Goal: Find contact information: Find contact information

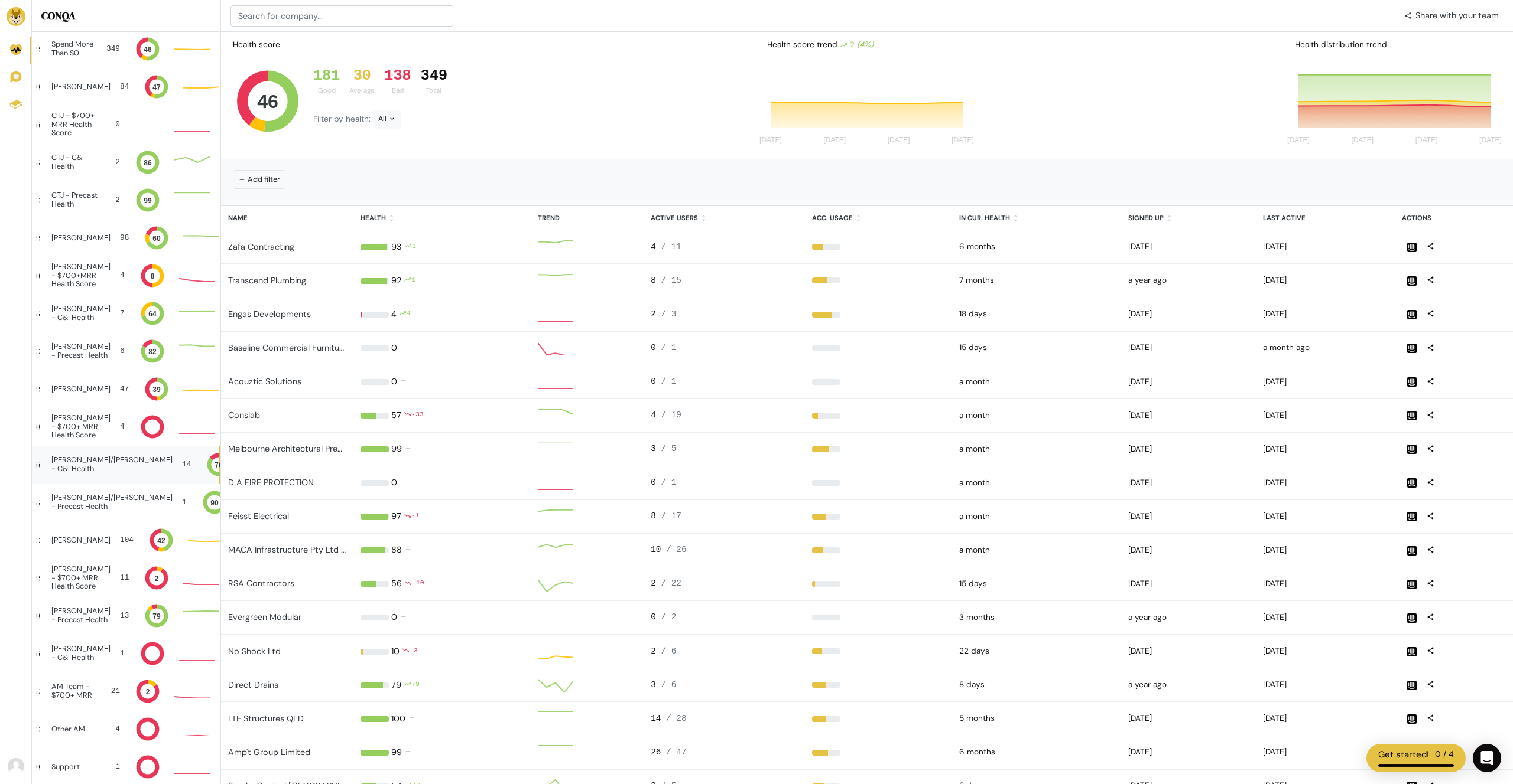
click at [97, 461] on div "[PERSON_NAME]/[PERSON_NAME] - C&I Health" at bounding box center [112, 464] width 121 height 17
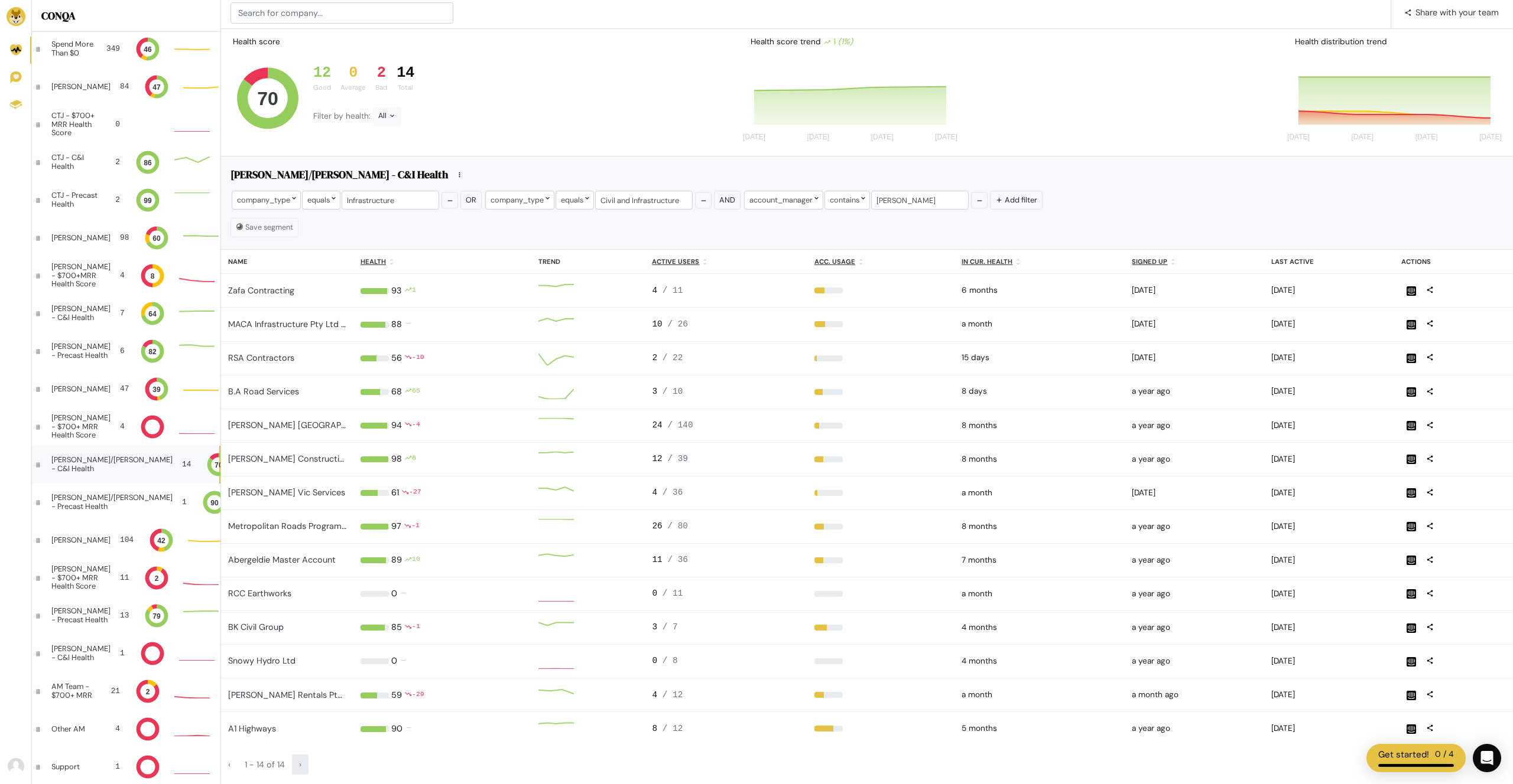
click at [299, 766] on span "›" at bounding box center [300, 765] width 2 height 11
click at [234, 764] on div "‹" at bounding box center [229, 765] width 17 height 20
click at [226, 768] on div "‹" at bounding box center [229, 765] width 17 height 20
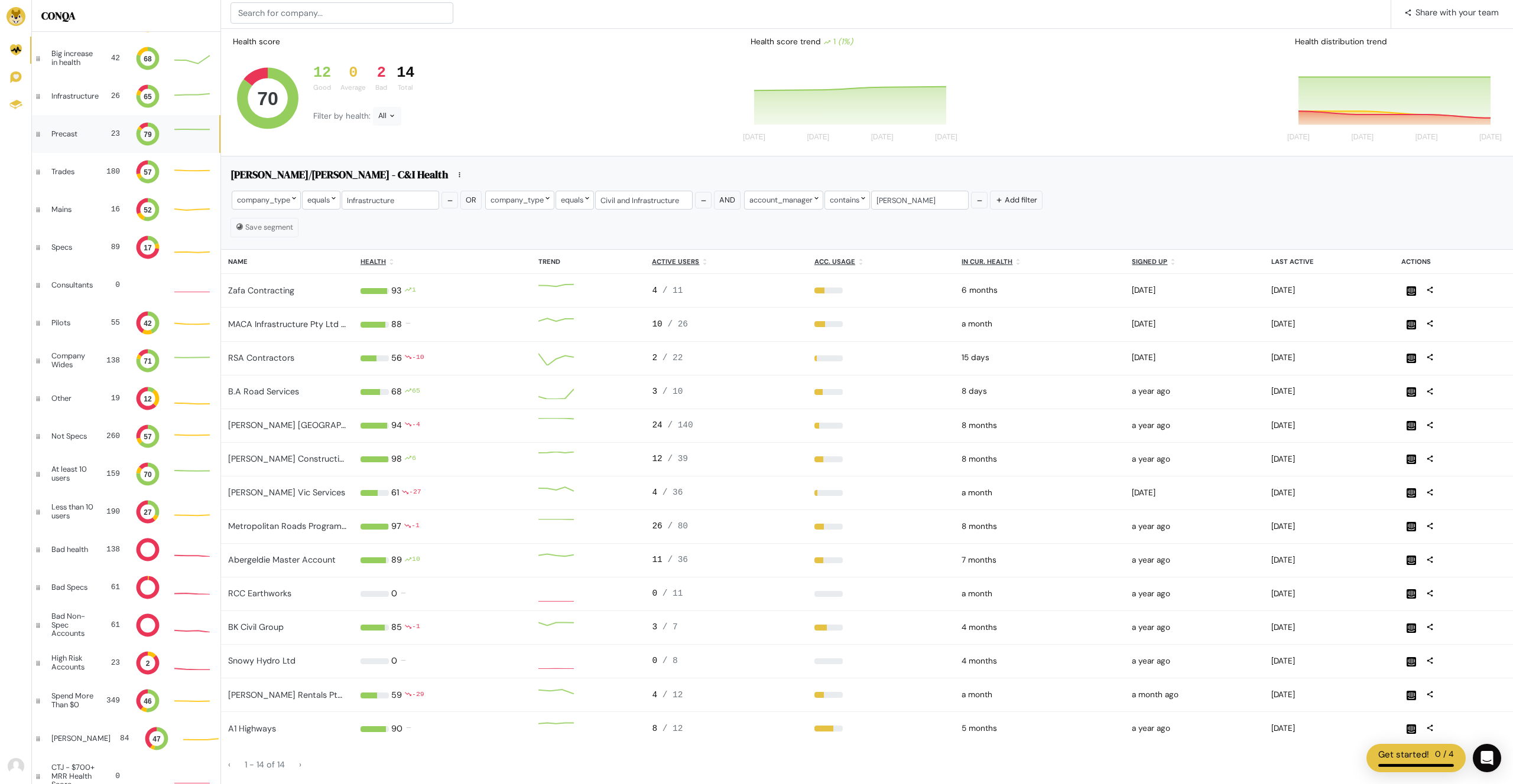
click at [102, 140] on div "Precast 23 79" at bounding box center [126, 133] width 188 height 38
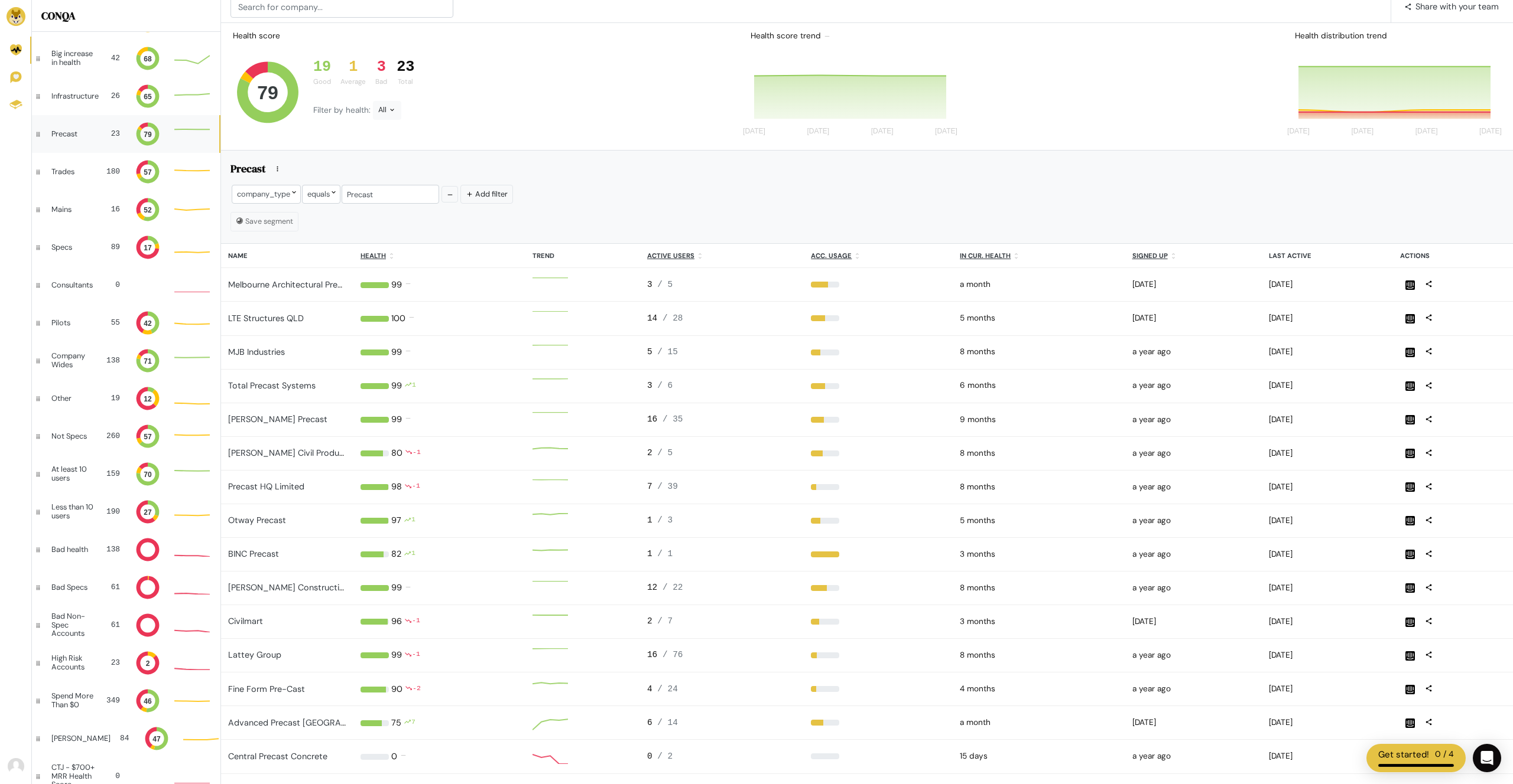
scroll to position [1, 1]
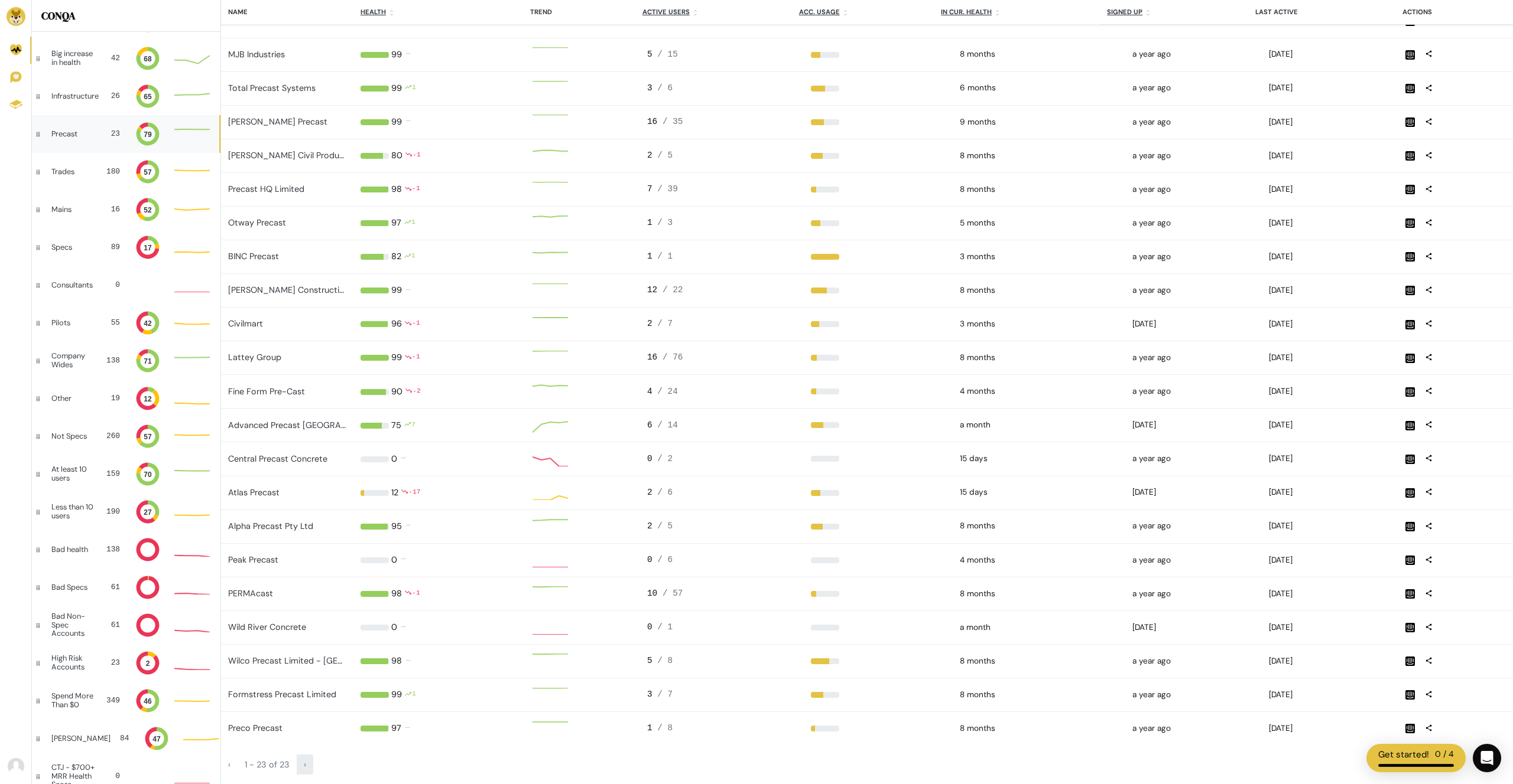
click at [302, 760] on div "›" at bounding box center [305, 765] width 17 height 20
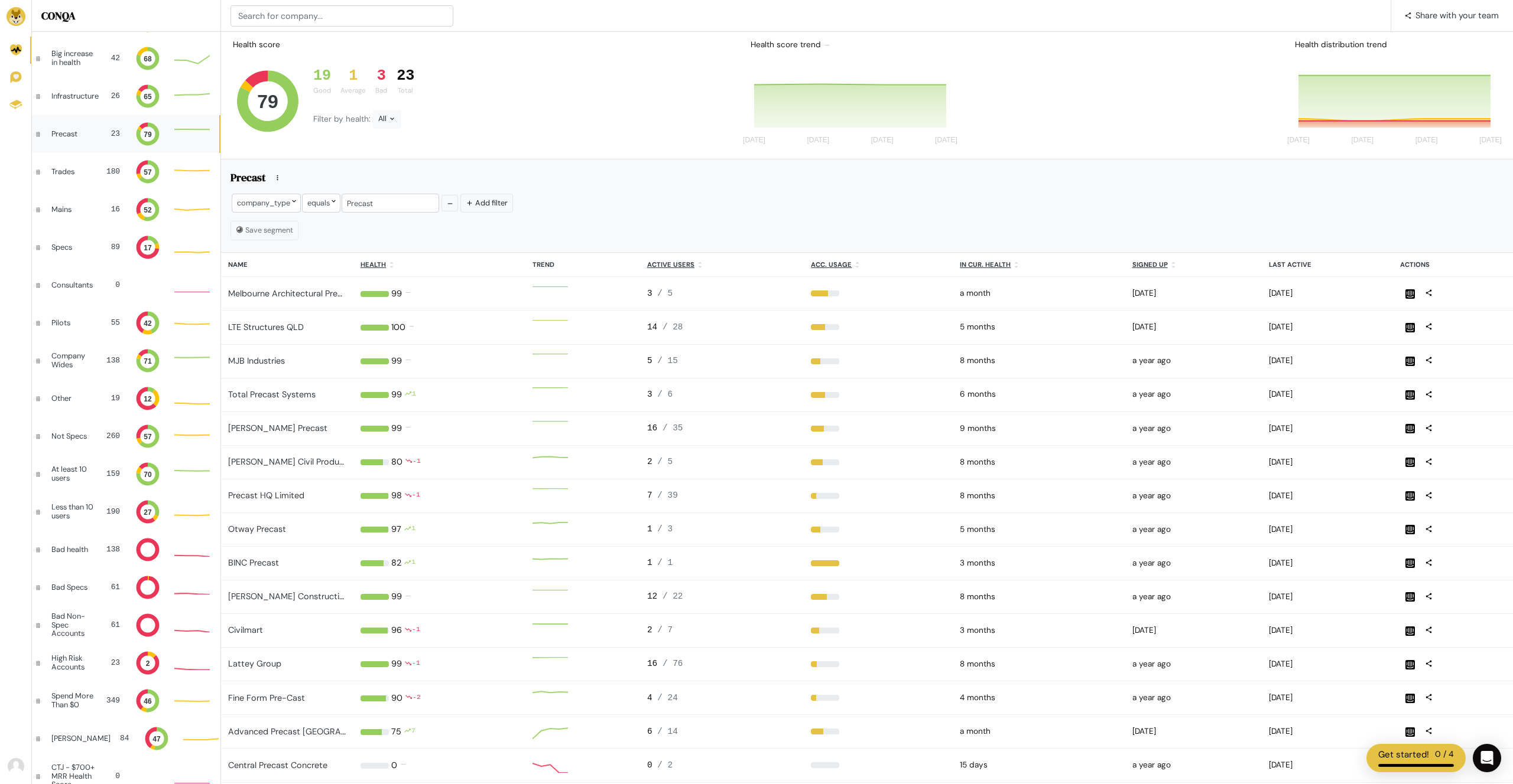
scroll to position [306, 0]
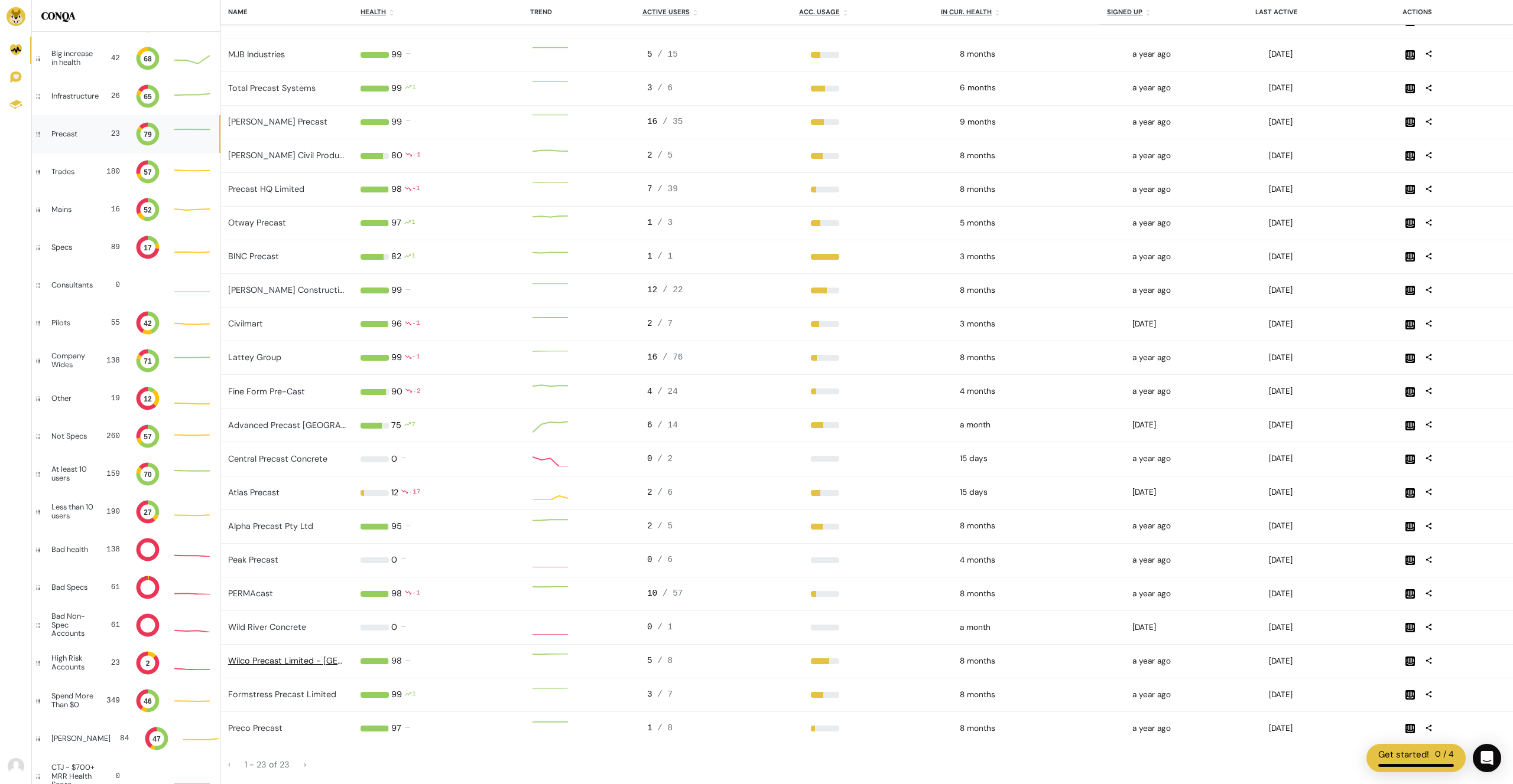
click at [262, 662] on link "Wilco Precast Limited - [GEOGRAPHIC_DATA]" at bounding box center [319, 661] width 182 height 11
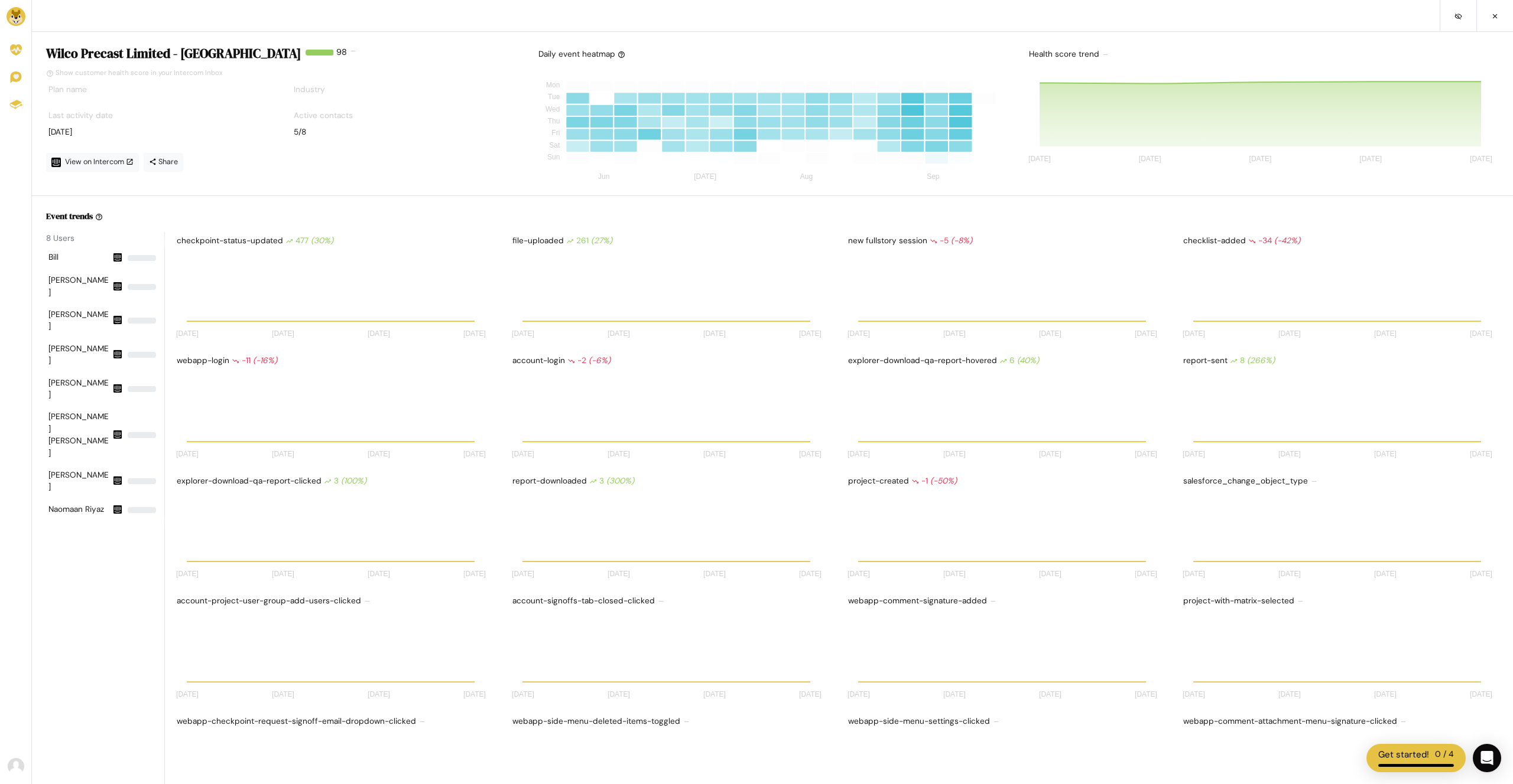
scroll to position [103, 318]
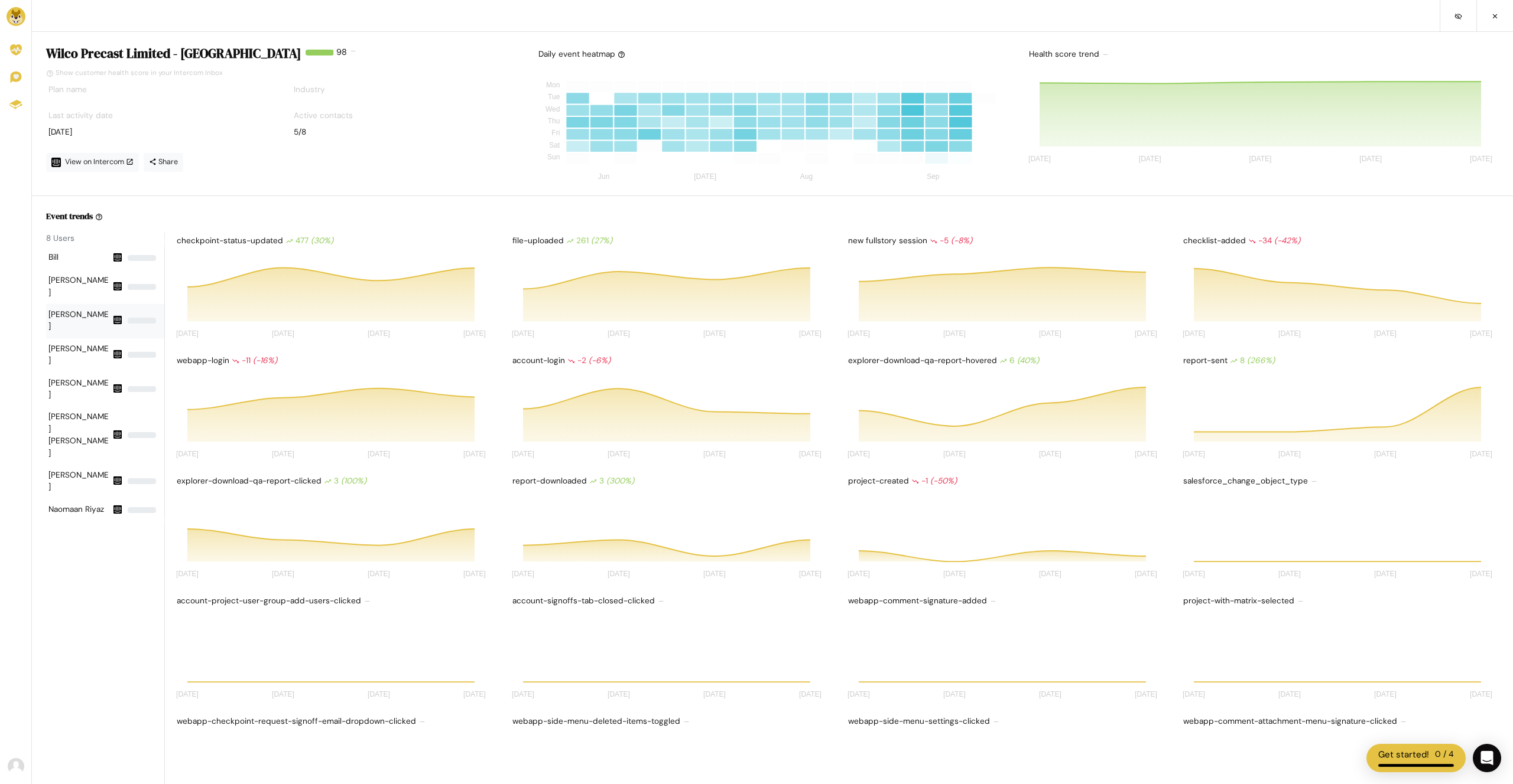
click at [79, 309] on div "[PERSON_NAME]" at bounding box center [79, 321] width 61 height 24
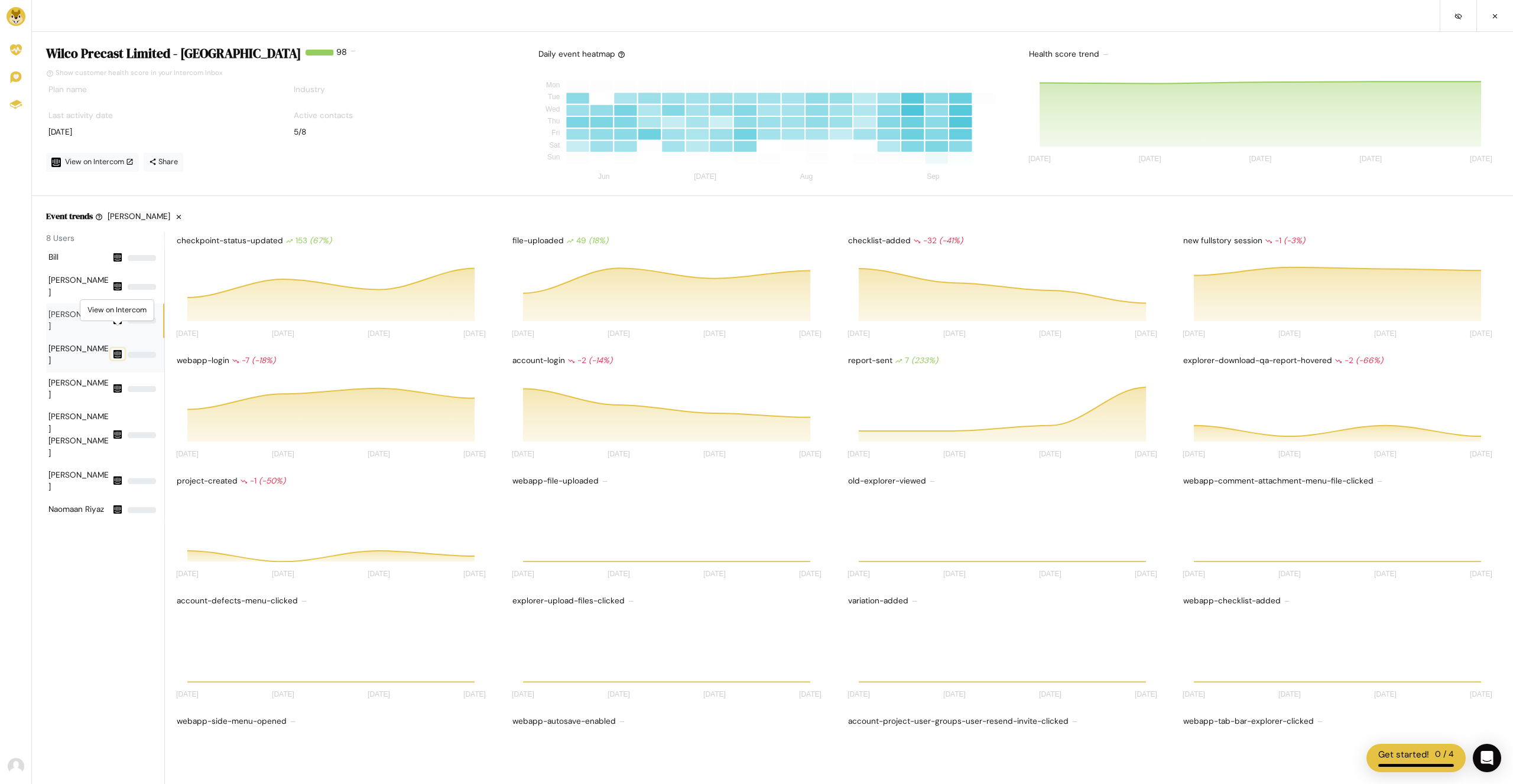
click at [119, 350] on icon at bounding box center [117, 354] width 8 height 8
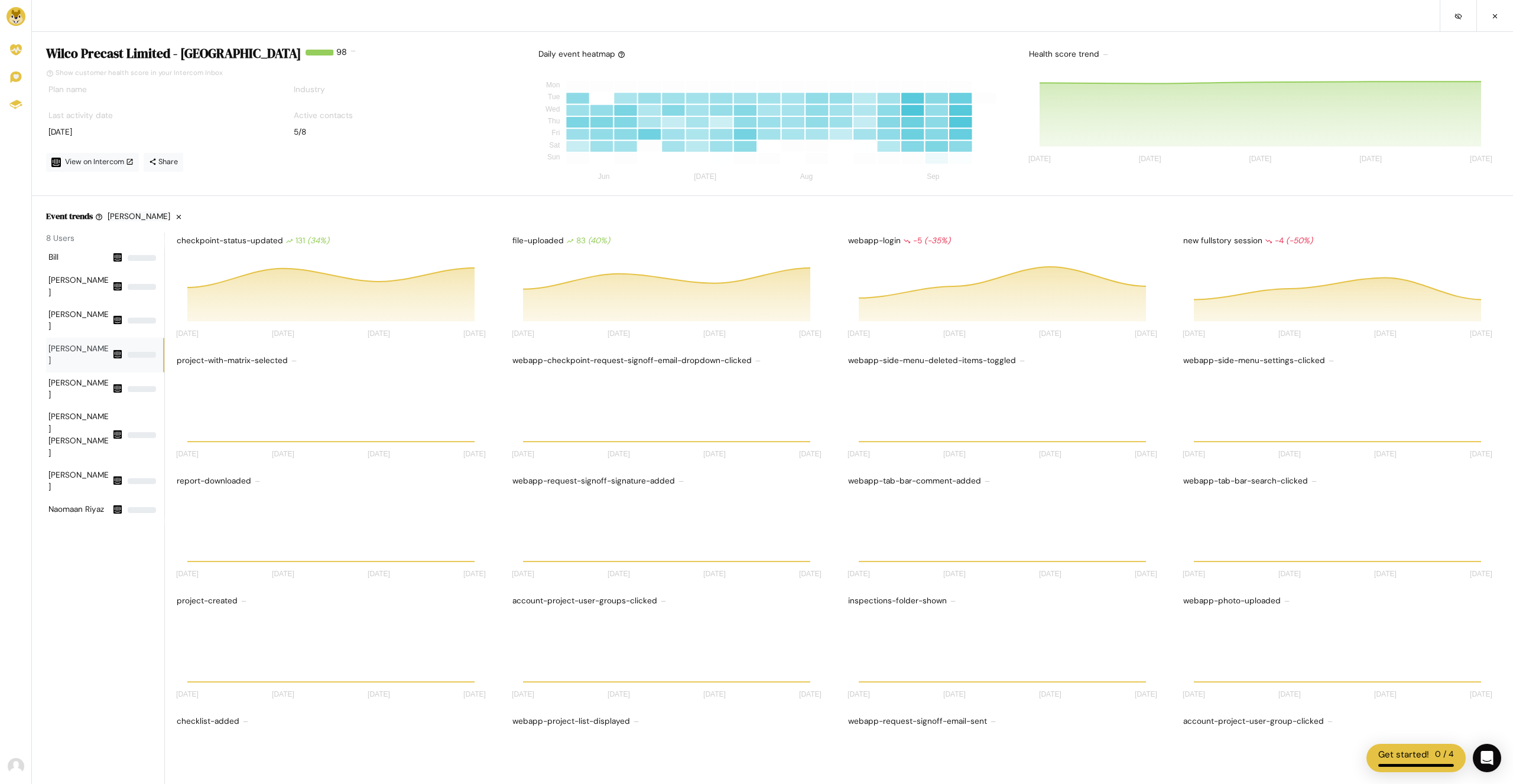
click at [152, 352] on div "NaN %" at bounding box center [142, 355] width 28 height 6
